Goal: Information Seeking & Learning: Learn about a topic

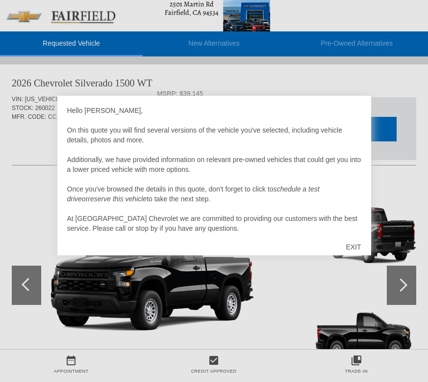
click at [341, 78] on div at bounding box center [214, 191] width 428 height 382
click at [356, 239] on div "EXIT" at bounding box center [353, 246] width 35 height 29
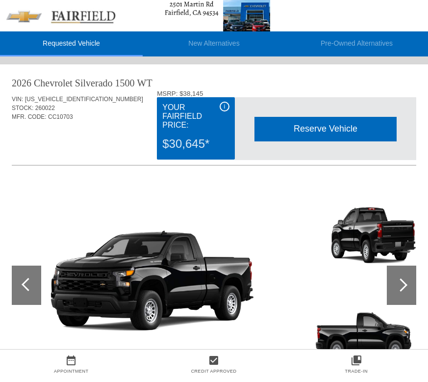
click at [229, 103] on div "Your Fairfield Price:" at bounding box center [195, 116] width 67 height 29
click at [225, 107] on div "i" at bounding box center [225, 107] width 10 height 10
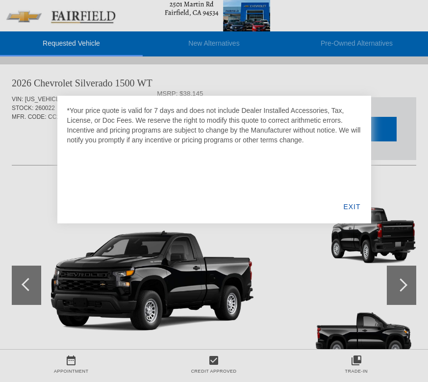
click at [354, 209] on div "EXIT" at bounding box center [352, 206] width 38 height 33
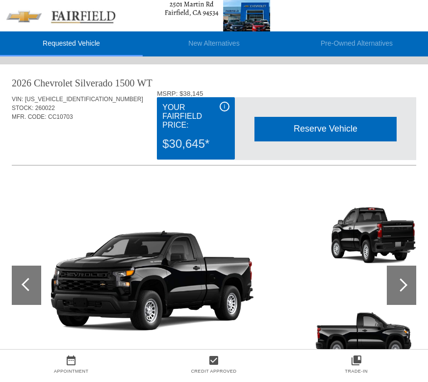
click at [226, 107] on div "i" at bounding box center [225, 107] width 10 height 10
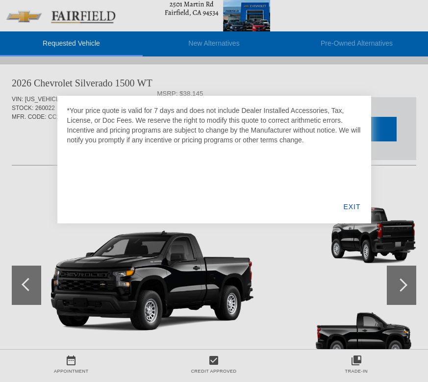
click at [350, 209] on div "EXIT" at bounding box center [352, 206] width 38 height 33
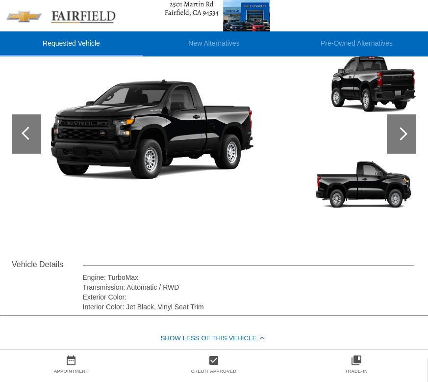
scroll to position [111, 0]
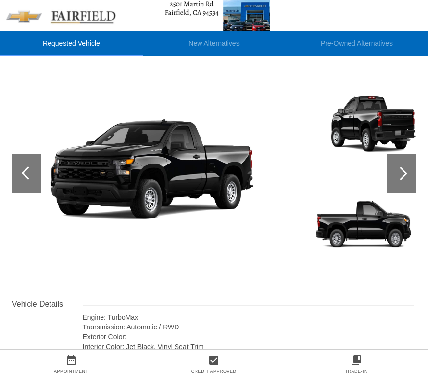
click at [399, 169] on div at bounding box center [401, 173] width 13 height 13
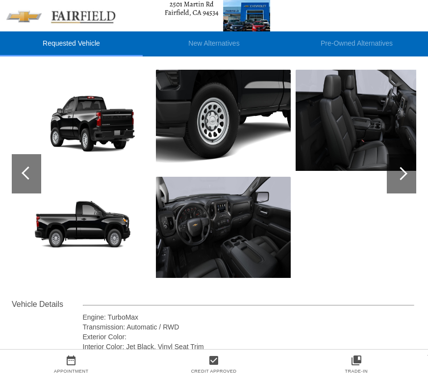
click at [400, 172] on div at bounding box center [401, 173] width 13 height 13
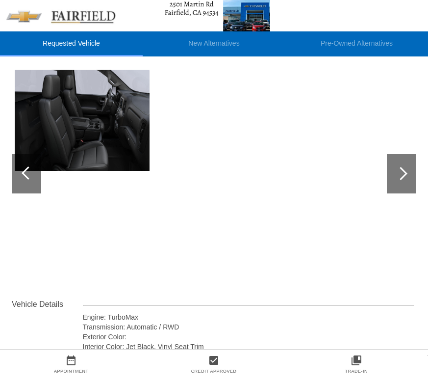
click at [118, 132] on img at bounding box center [82, 120] width 135 height 101
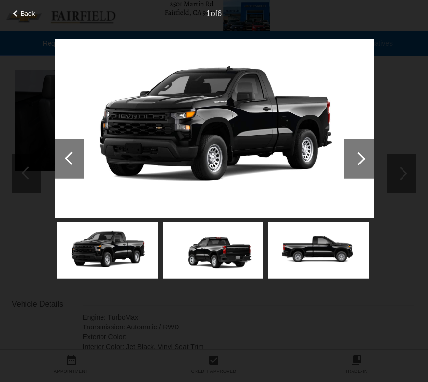
click at [264, 252] on div at bounding box center [214, 251] width 319 height 63
click at [316, 256] on img at bounding box center [318, 250] width 101 height 56
click at [365, 156] on div at bounding box center [359, 158] width 29 height 39
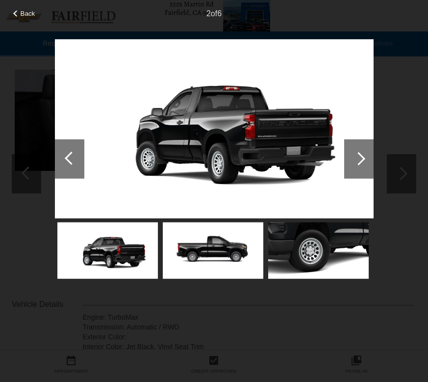
click at [360, 156] on div at bounding box center [358, 158] width 13 height 13
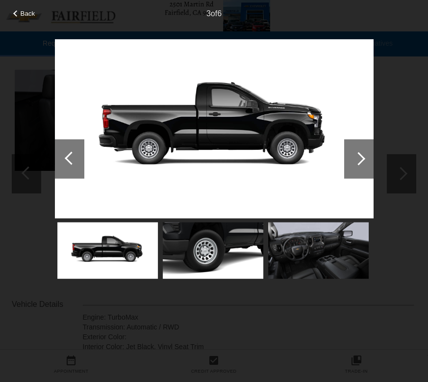
click at [360, 156] on div at bounding box center [358, 158] width 13 height 13
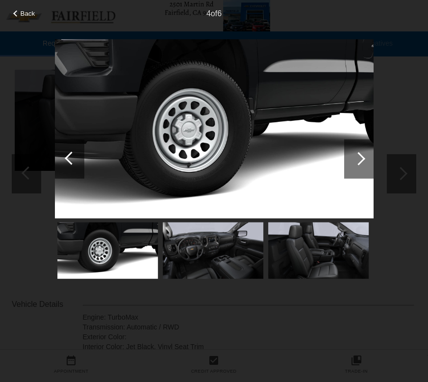
click at [360, 156] on div at bounding box center [358, 158] width 13 height 13
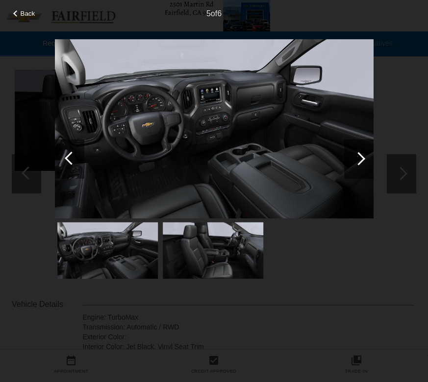
click at [360, 156] on div at bounding box center [358, 158] width 13 height 13
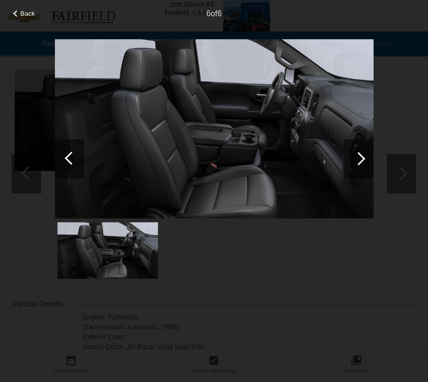
click at [67, 147] on div at bounding box center [69, 158] width 29 height 39
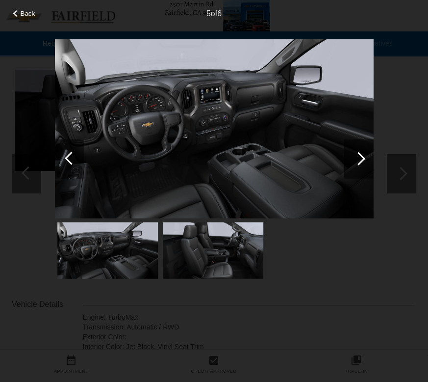
scroll to position [111, 1]
click at [304, 22] on div "Back 5 of 6" at bounding box center [214, 191] width 428 height 382
click at [418, 118] on div "Back 5 of 6" at bounding box center [214, 191] width 428 height 382
click at [406, 118] on div "Back 5 of 6" at bounding box center [214, 191] width 428 height 382
click at [335, 301] on div "Back 5 of 6" at bounding box center [214, 191] width 428 height 382
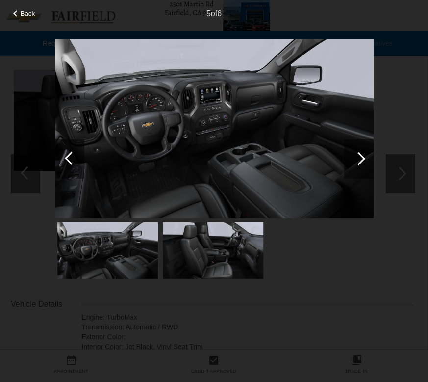
scroll to position [0, 1]
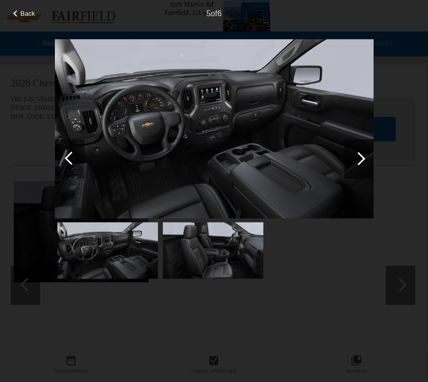
click at [31, 24] on div "Back 5 of 6" at bounding box center [214, 191] width 428 height 382
click at [29, 18] on div "5 of 6" at bounding box center [214, 10] width 428 height 20
click at [26, 13] on span "Back" at bounding box center [28, 13] width 15 height 7
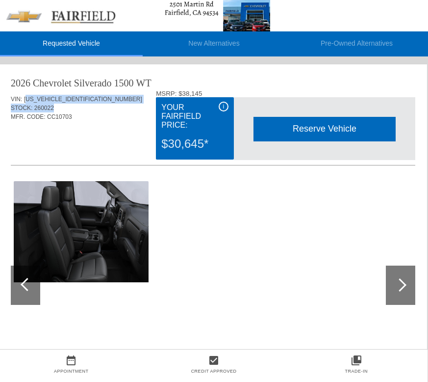
drag, startPoint x: 65, startPoint y: 108, endPoint x: 26, endPoint y: 100, distance: 39.7
click at [26, 100] on div "VIN: [US_VEHICLE_IDENTIFICATION_NUMBER] STOCK: 260022 MFR. CODE: CC10703" at bounding box center [213, 113] width 405 height 46
click at [150, 120] on div "MFR. CODE: CC10703" at bounding box center [213, 116] width 405 height 9
click at [196, 138] on div "$30,645*" at bounding box center [194, 144] width 67 height 26
drag, startPoint x: 210, startPoint y: 138, endPoint x: 161, endPoint y: 138, distance: 48.6
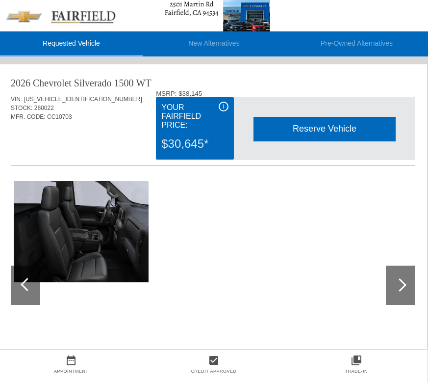
click at [161, 138] on div "$30,645*" at bounding box center [194, 144] width 67 height 26
click at [161, 138] on div "i Your Fairfield Price: $30,645*" at bounding box center [195, 128] width 78 height 62
drag, startPoint x: 66, startPoint y: 109, endPoint x: 11, endPoint y: 111, distance: 55.5
click at [11, 111] on div "STOCK: 260022" at bounding box center [213, 108] width 405 height 9
click at [88, 21] on img at bounding box center [135, 15] width 270 height 31
